Goal: Transaction & Acquisition: Purchase product/service

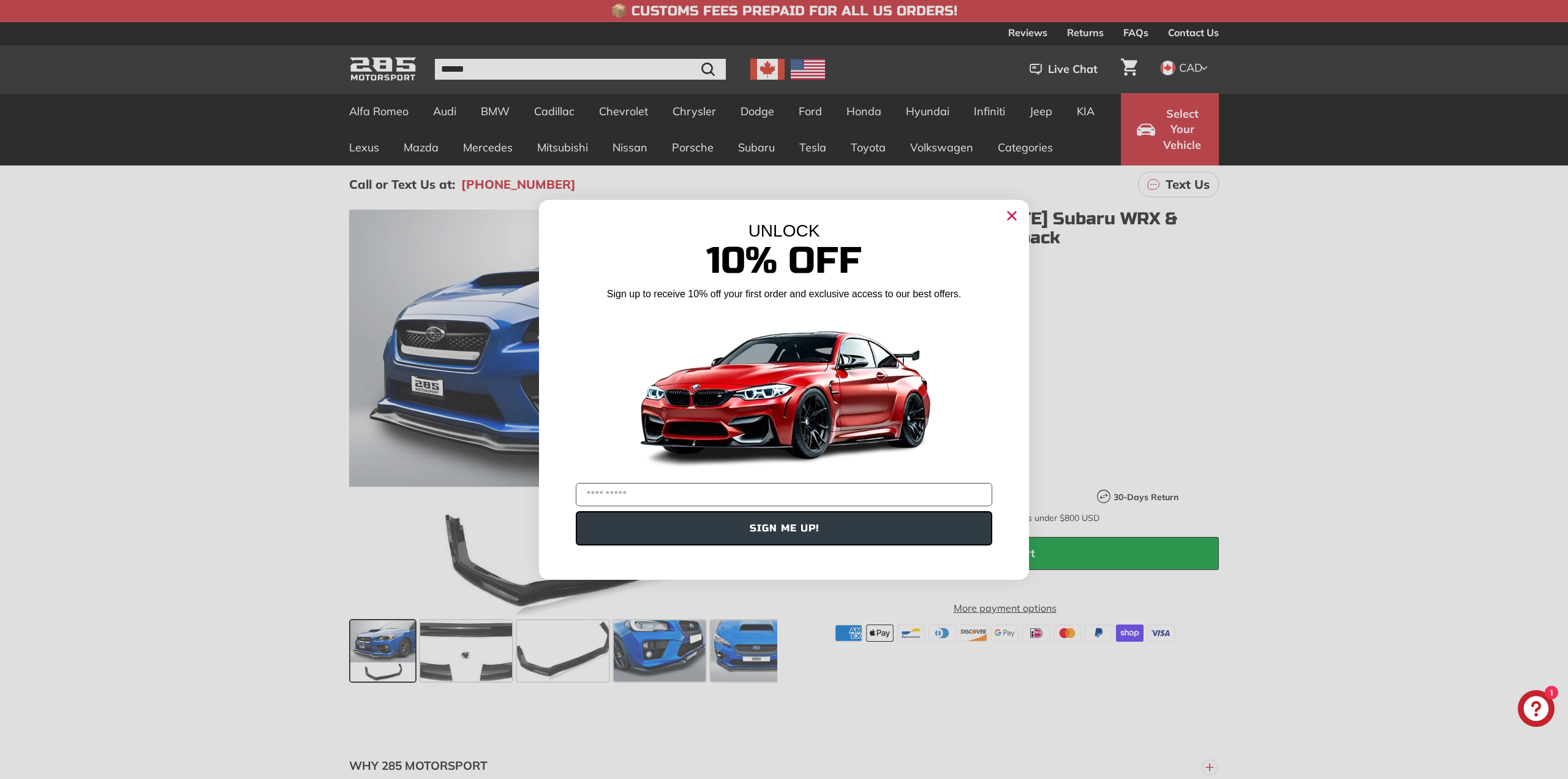
click at [1019, 217] on circle "Close dialog" at bounding box center [1012, 215] width 18 height 18
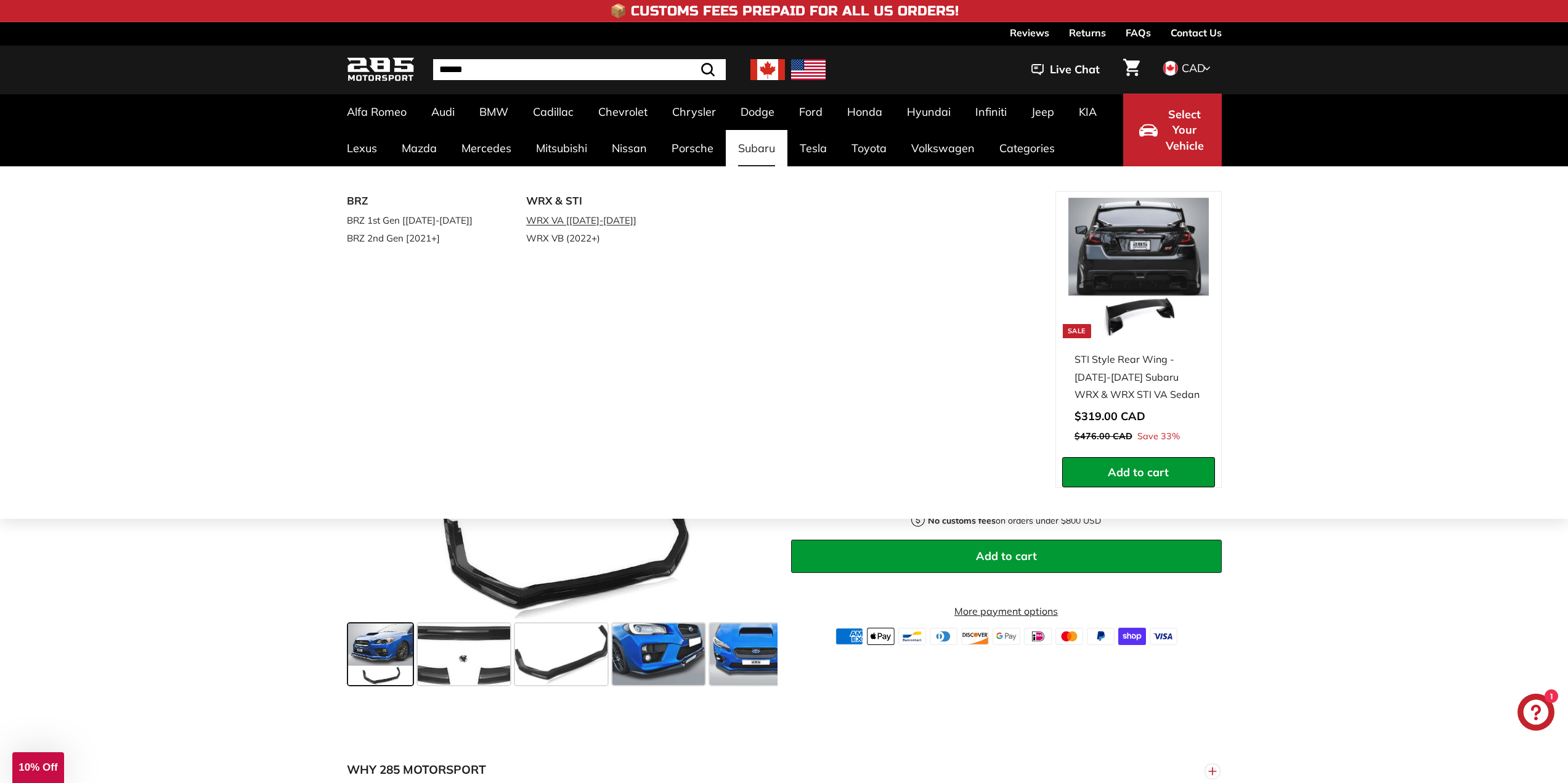
click at [584, 218] on link "WRX VA [[DATE]-[DATE]]" at bounding box center [599, 221] width 145 height 18
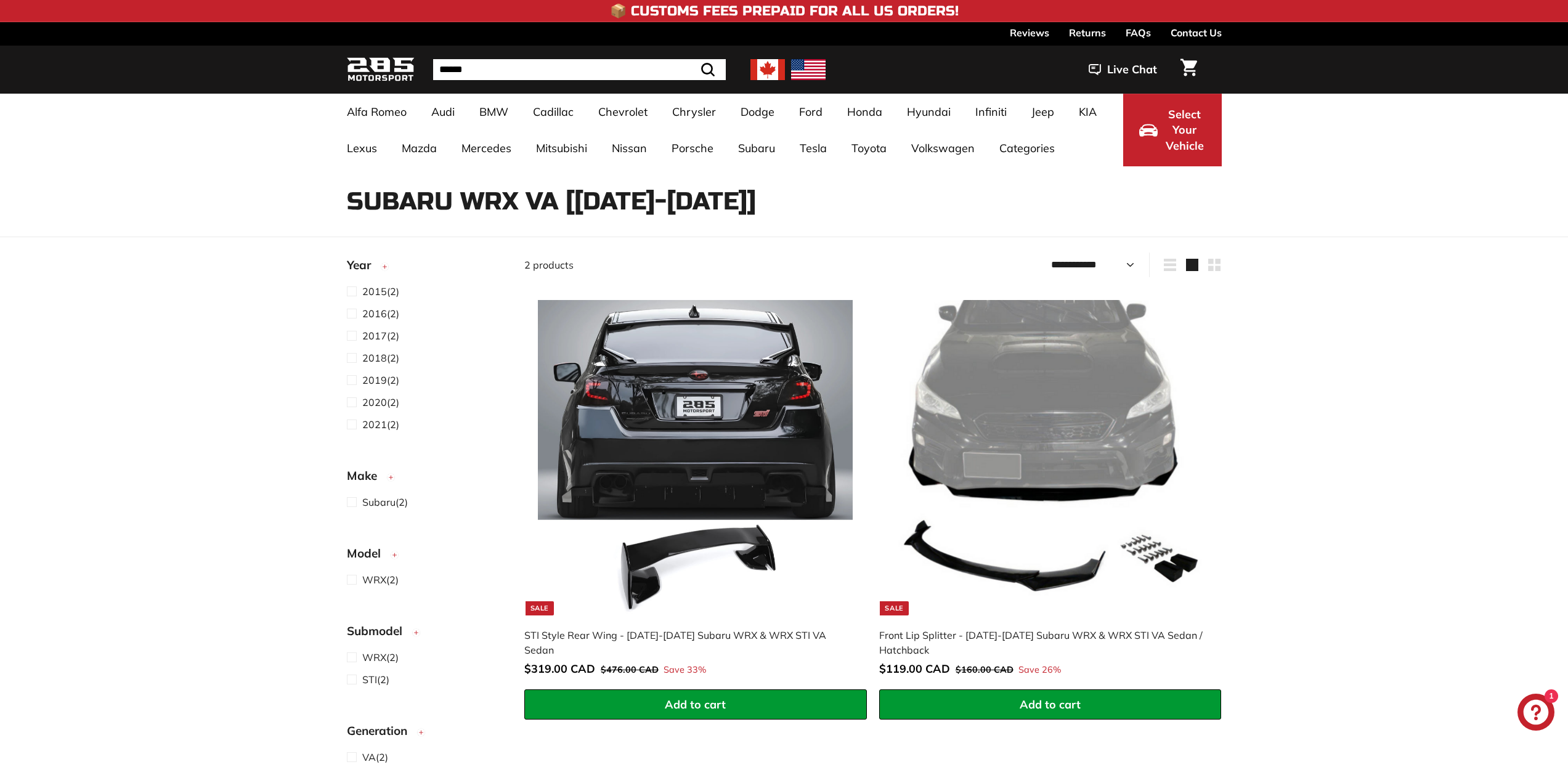
select select "**********"
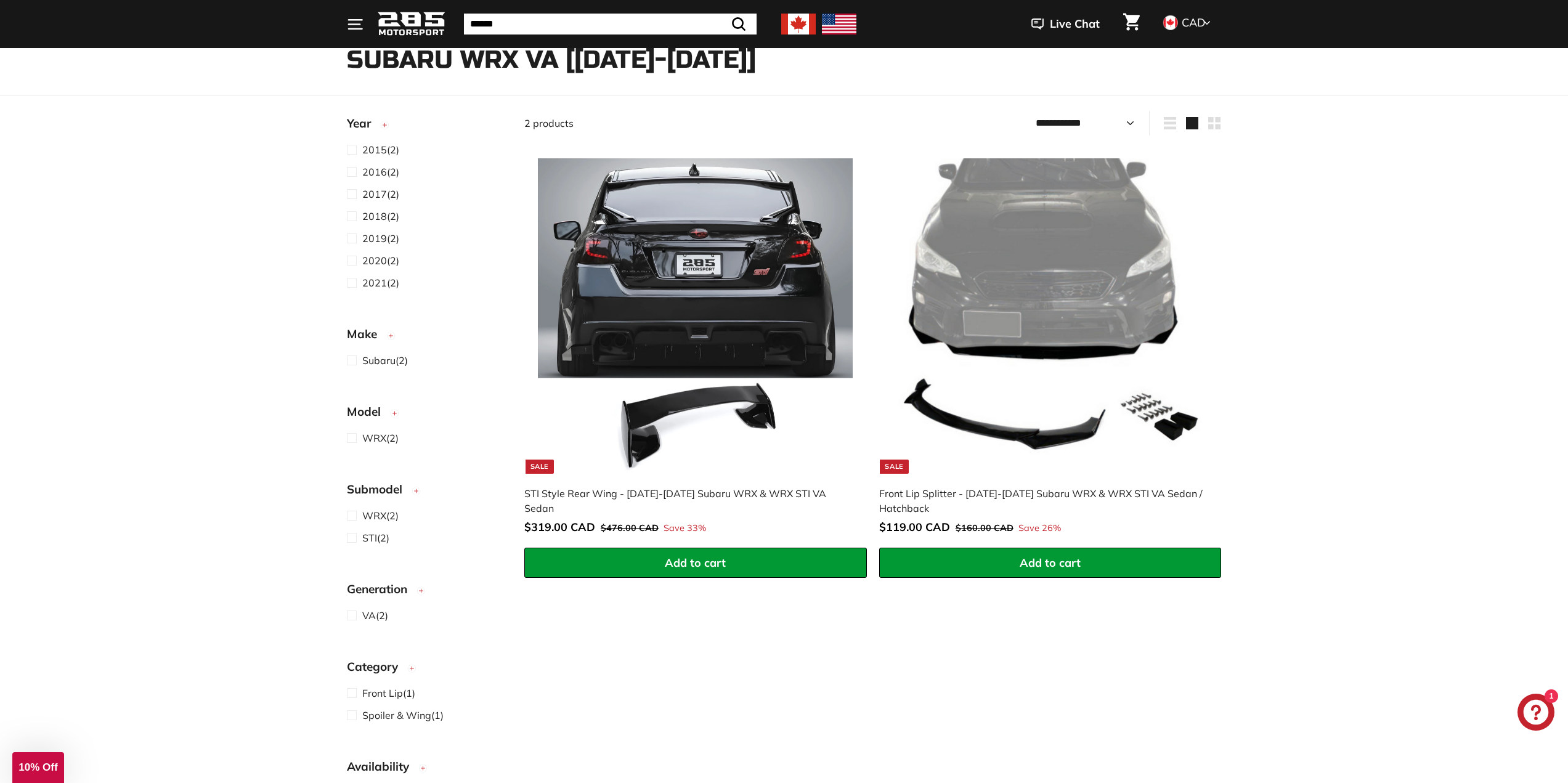
scroll to position [123, 0]
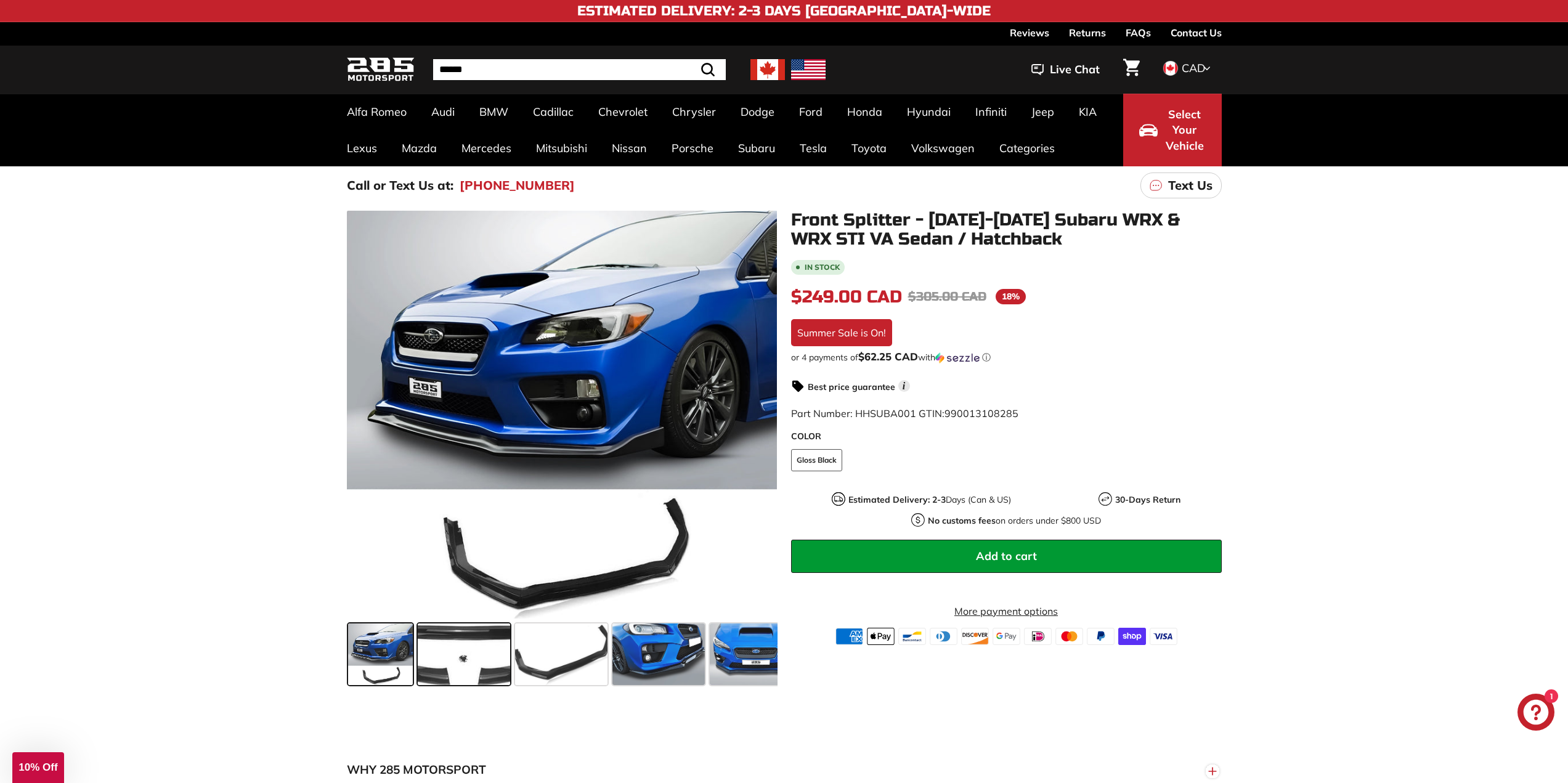
click at [457, 658] on span at bounding box center [463, 654] width 92 height 61
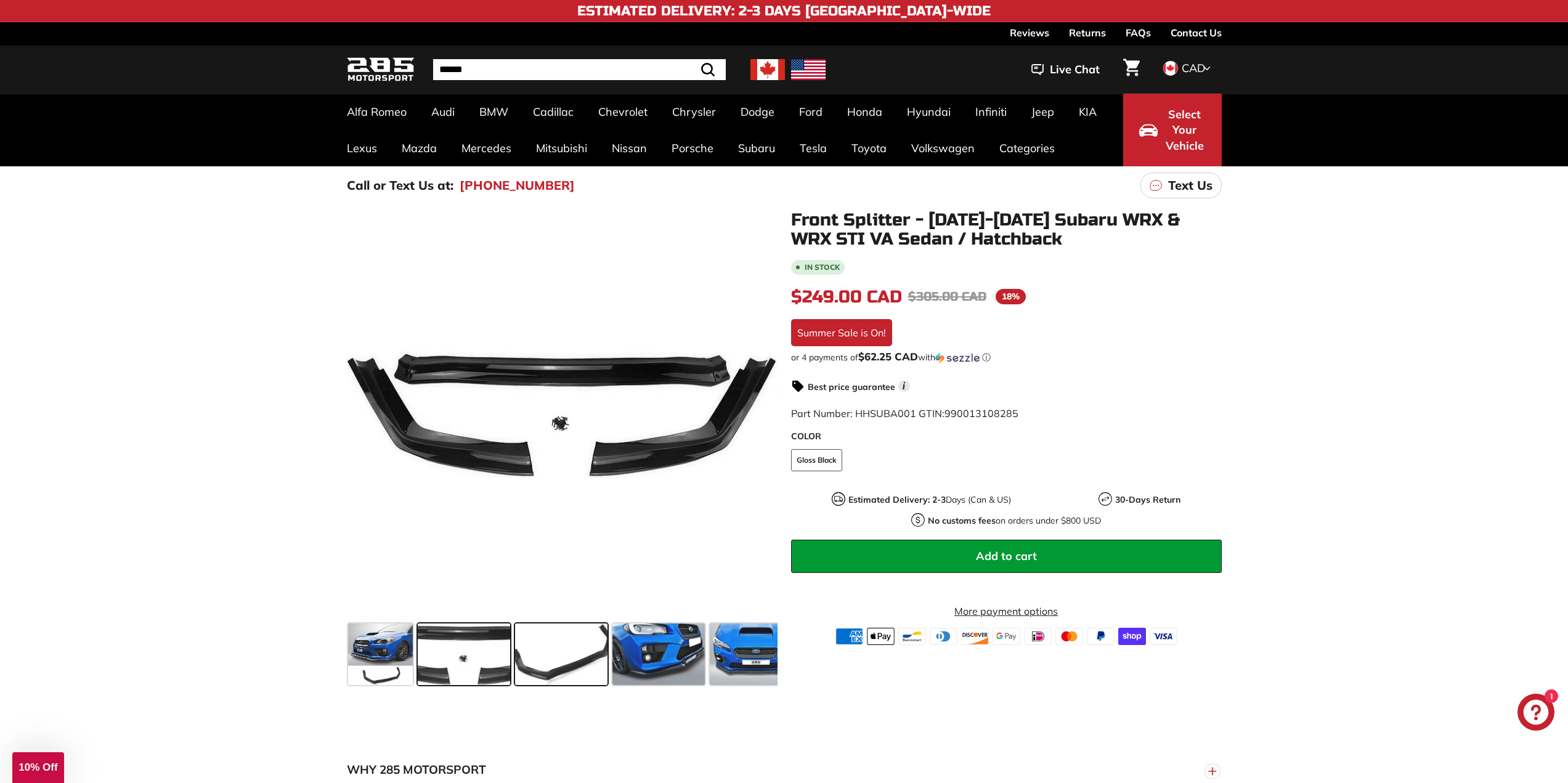
click at [561, 655] on span at bounding box center [561, 654] width 92 height 61
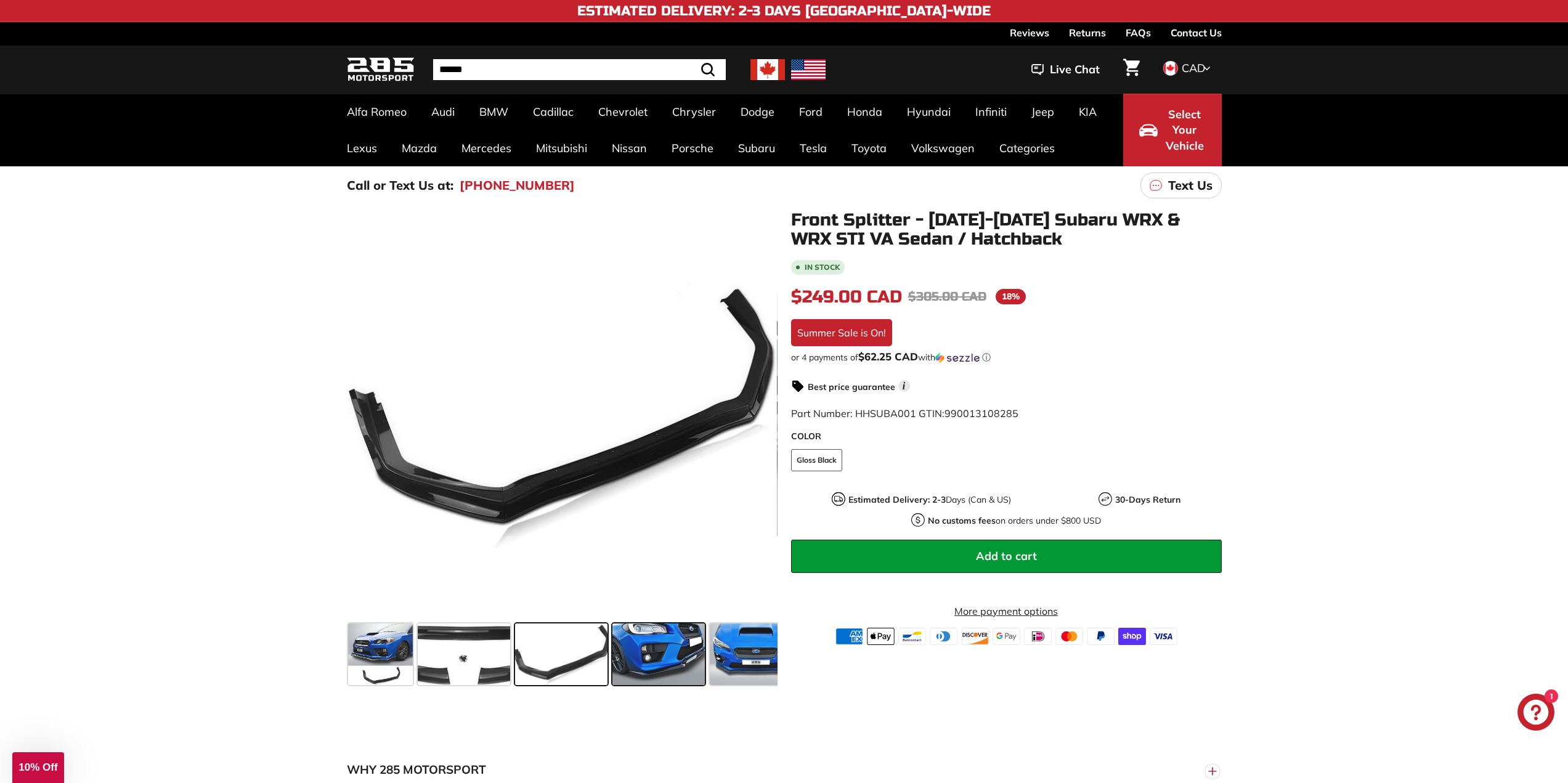
click at [632, 656] on span at bounding box center [658, 654] width 92 height 61
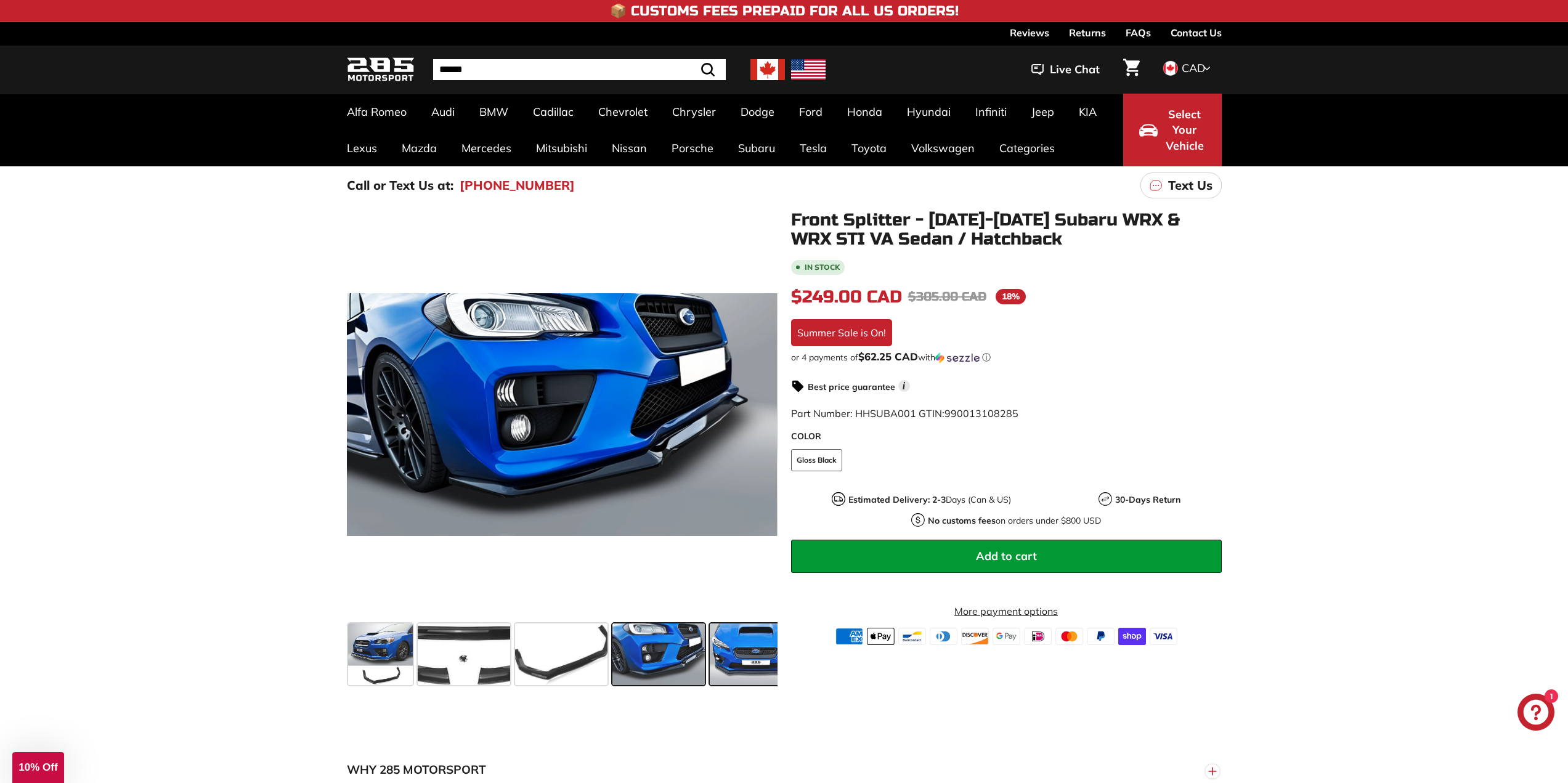
click at [764, 647] on span at bounding box center [756, 654] width 92 height 61
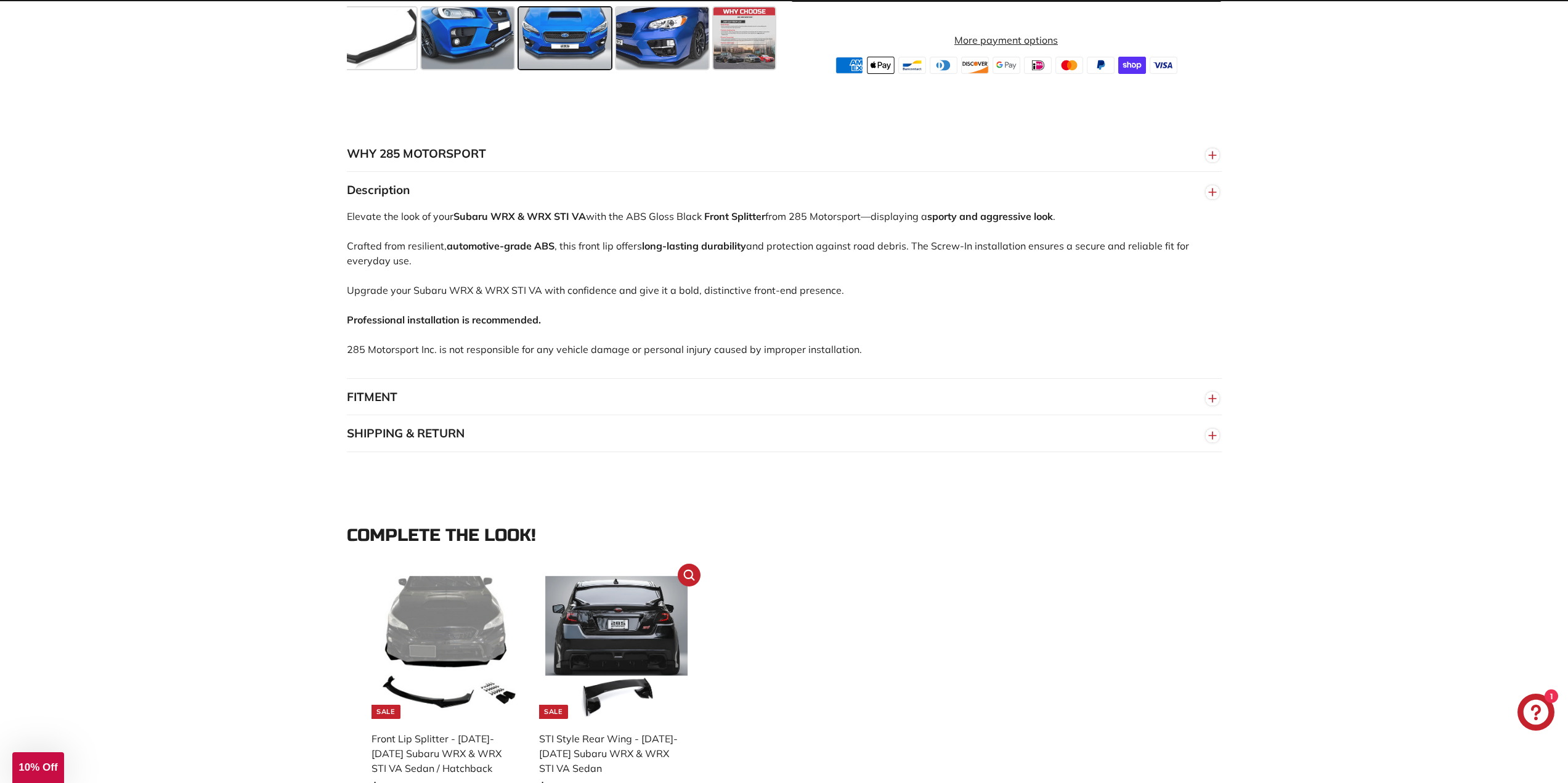
scroll to position [986, 0]
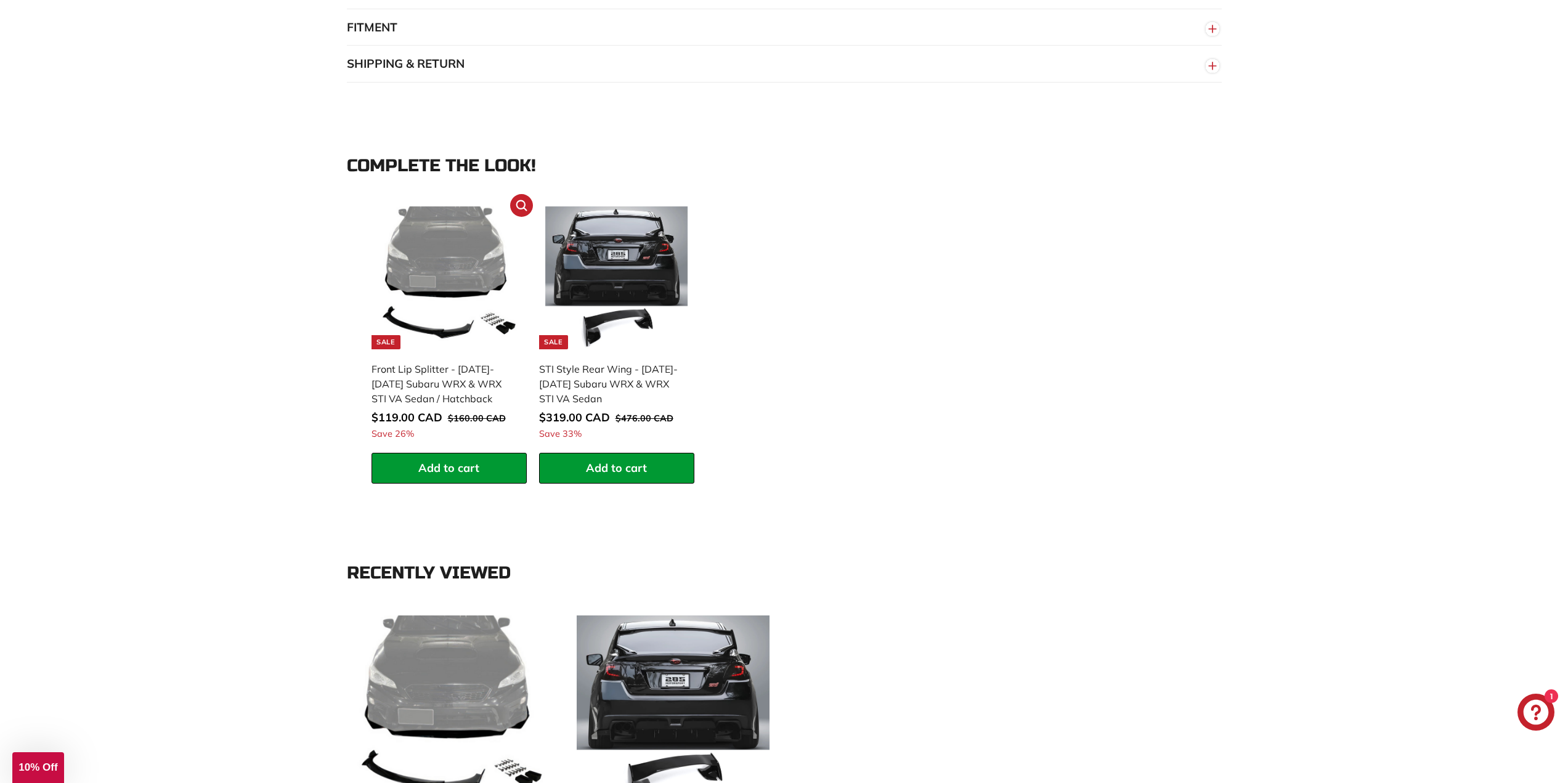
click at [457, 292] on img at bounding box center [449, 277] width 143 height 143
